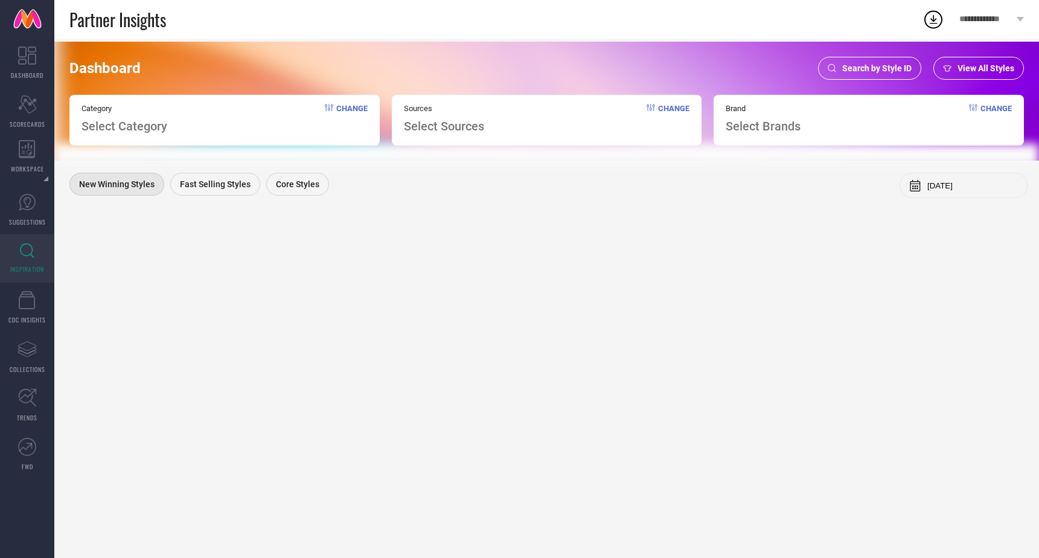
click at [853, 69] on span "Search by Style ID" at bounding box center [876, 68] width 69 height 10
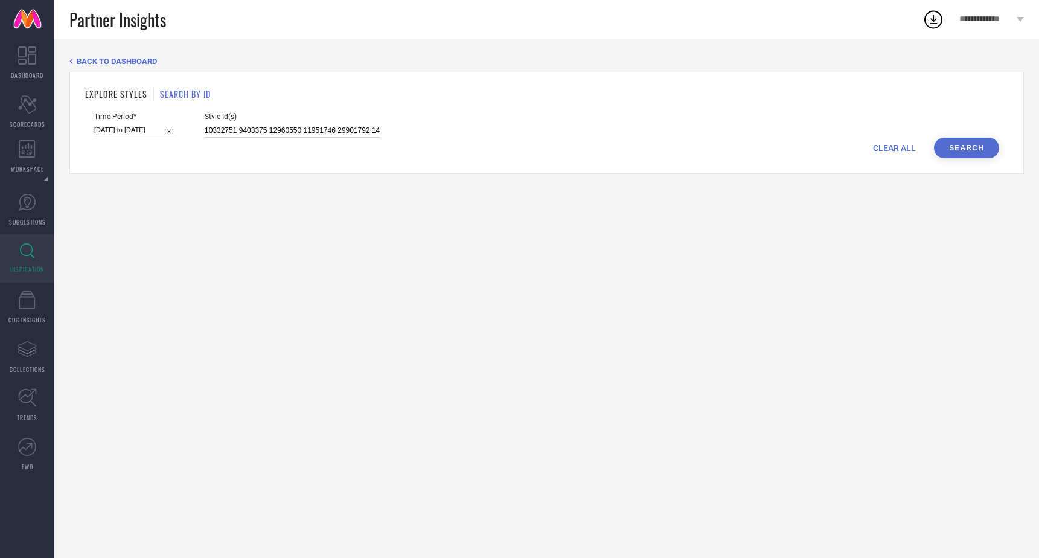
click at [307, 135] on input "10332751 9403375 12960550 11951746 29901792 14071812 29901782 29901761 9403101 …" at bounding box center [292, 131] width 175 height 14
paste input "31189159"
type input "31189159"
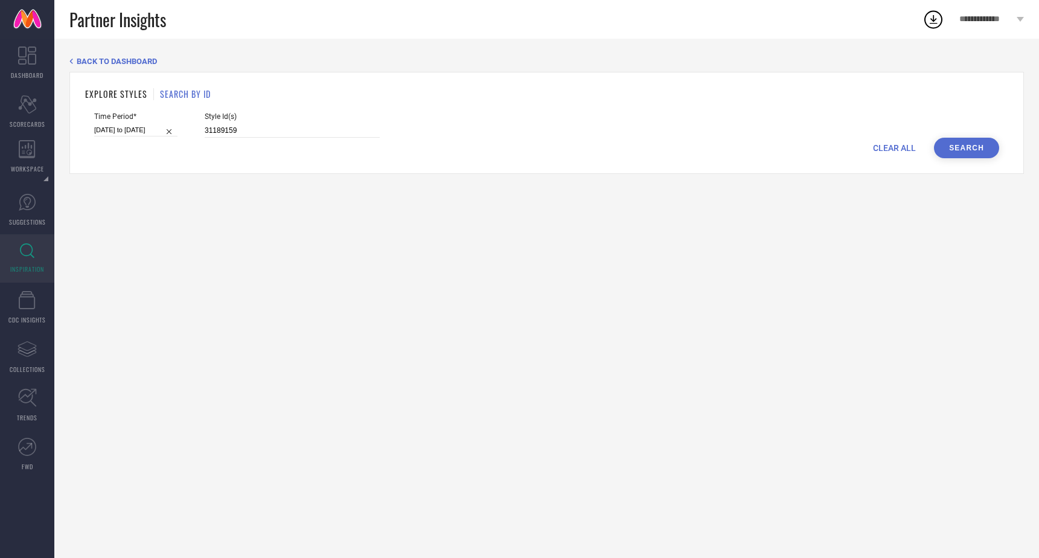
click at [967, 146] on button "Search" at bounding box center [966, 148] width 65 height 21
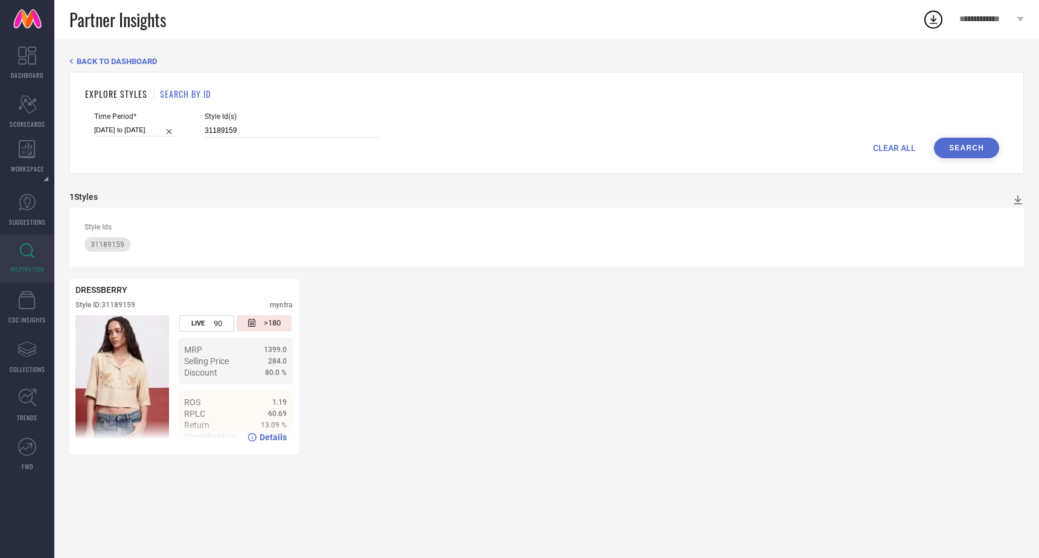
click at [178, 374] on ul "MRP 1399.0 Selling Price 284.0 Discount 80.0 %" at bounding box center [235, 360] width 115 height 46
click at [150, 371] on img at bounding box center [122, 381] width 94 height 133
click at [272, 436] on span "Details" at bounding box center [272, 437] width 27 height 10
